Goal: Information Seeking & Learning: Learn about a topic

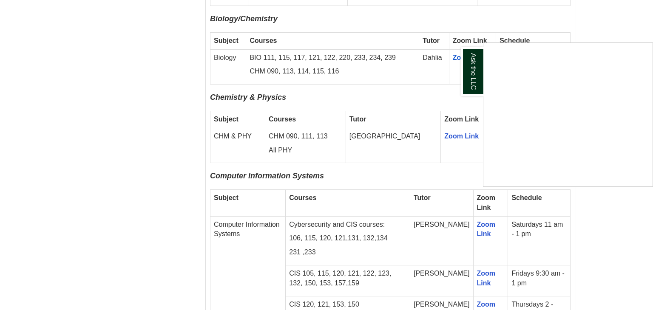
scroll to position [898, 0]
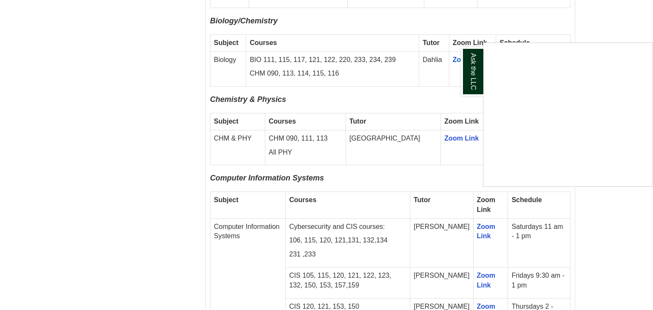
click at [640, 223] on div "Ask the LLC" at bounding box center [326, 155] width 653 height 310
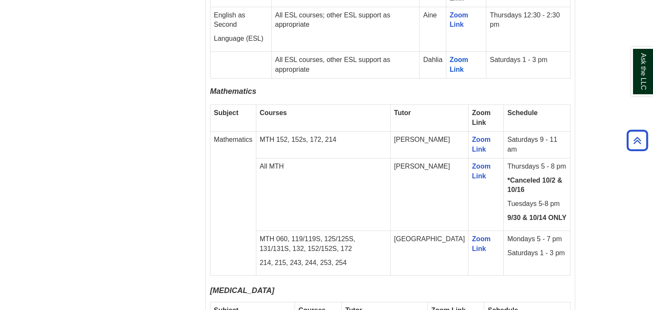
scroll to position [1271, 0]
click at [387, 161] on p "All MTH" at bounding box center [323, 166] width 127 height 10
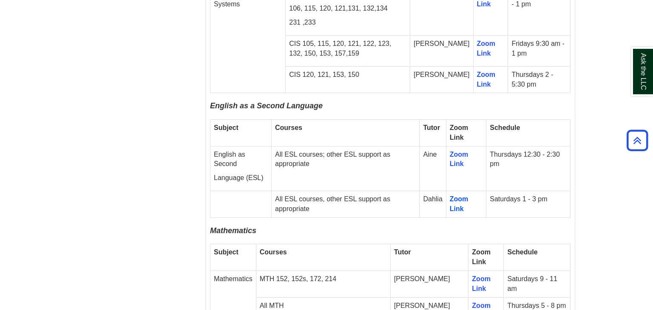
scroll to position [1126, 0]
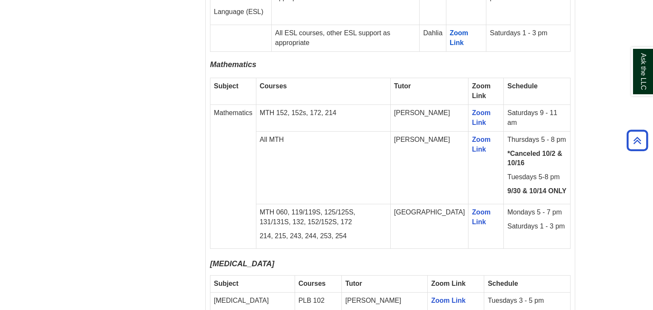
scroll to position [1296, 0]
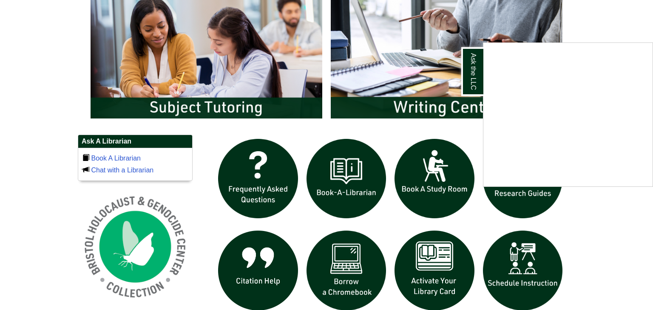
click at [615, 222] on div "Ask the LLC" at bounding box center [326, 155] width 653 height 310
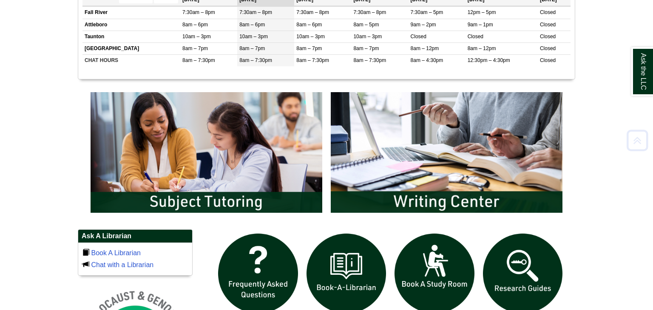
scroll to position [399, 0]
